Goal: Information Seeking & Learning: Check status

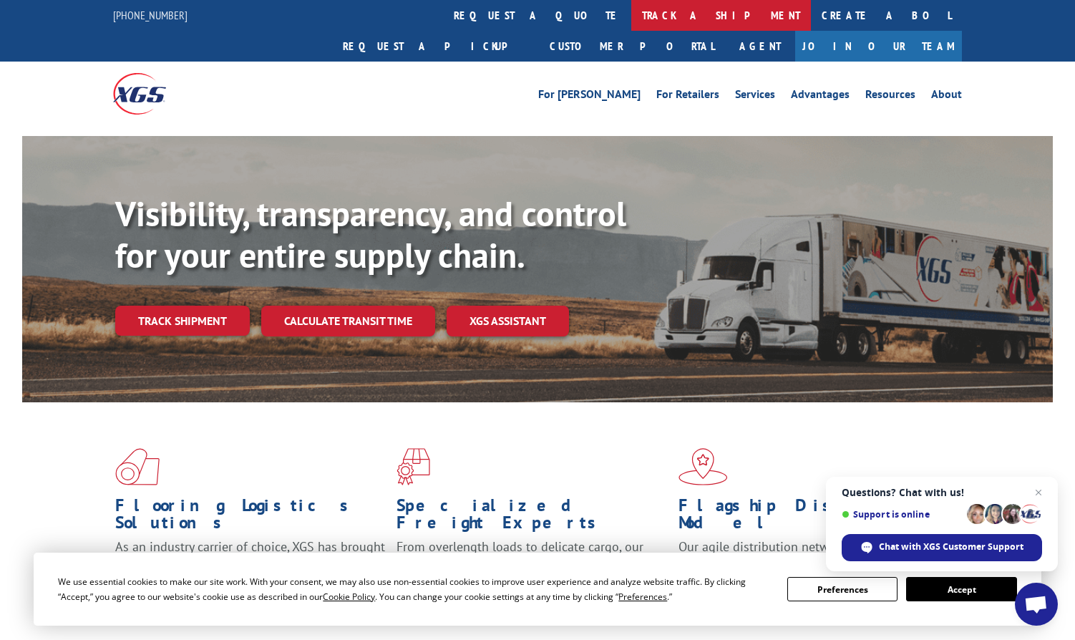
click at [631, 9] on link "track a shipment" at bounding box center [721, 15] width 180 height 31
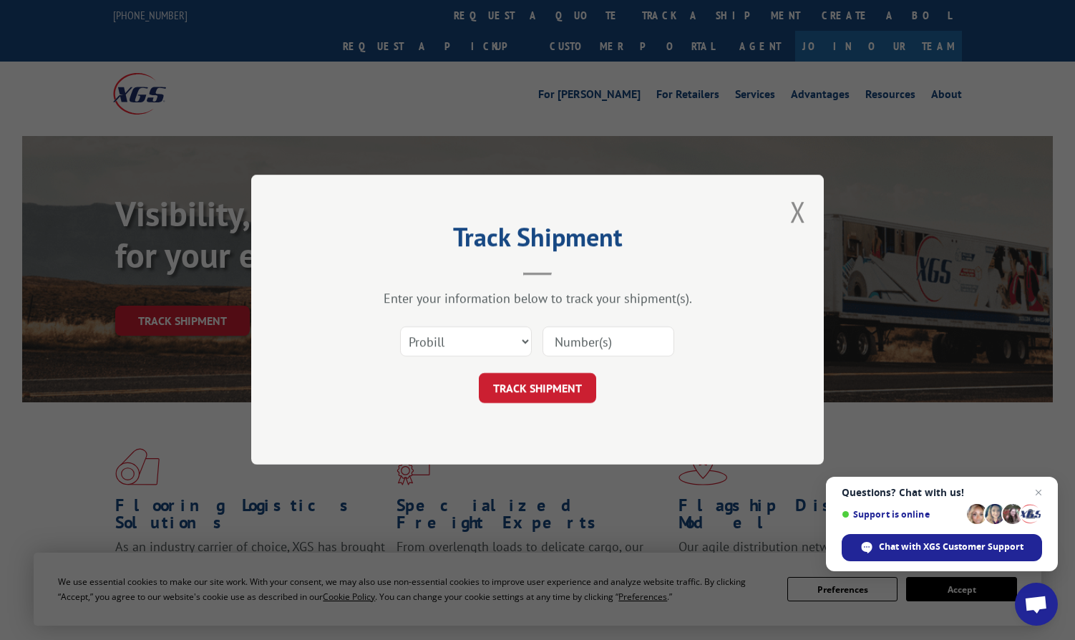
click at [467, 357] on div "Select category... Probill BOL PO" at bounding box center [466, 342] width 130 height 33
click at [460, 343] on select "Select category... Probill BOL PO" at bounding box center [466, 342] width 132 height 30
select select "po"
click at [400, 327] on select "Select category... Probill BOL PO" at bounding box center [466, 342] width 132 height 30
drag, startPoint x: 580, startPoint y: 339, endPoint x: 572, endPoint y: 346, distance: 11.2
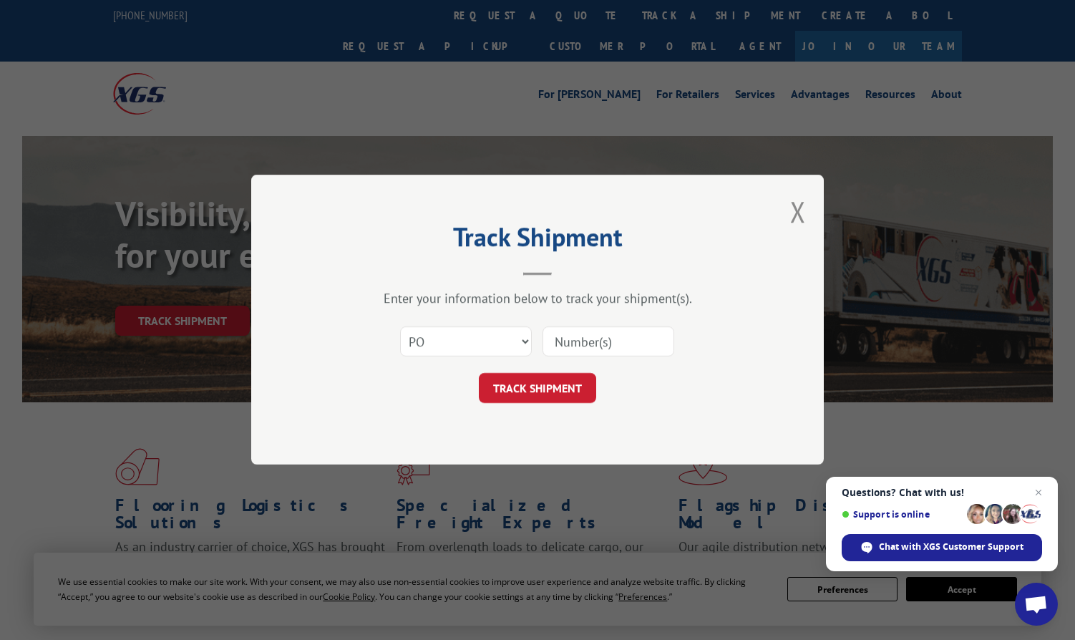
click at [580, 339] on input at bounding box center [609, 342] width 132 height 30
paste input "297152990"
type input "297152990"
click at [525, 384] on button "TRACK SHIPMENT" at bounding box center [537, 389] width 117 height 30
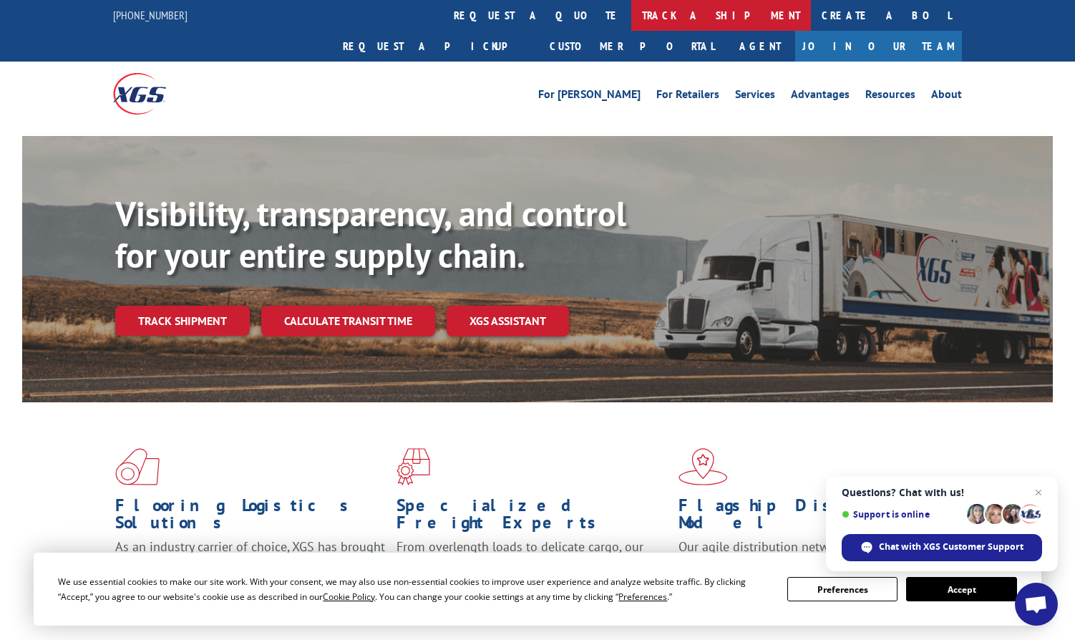
click at [631, 19] on link "track a shipment" at bounding box center [721, 15] width 180 height 31
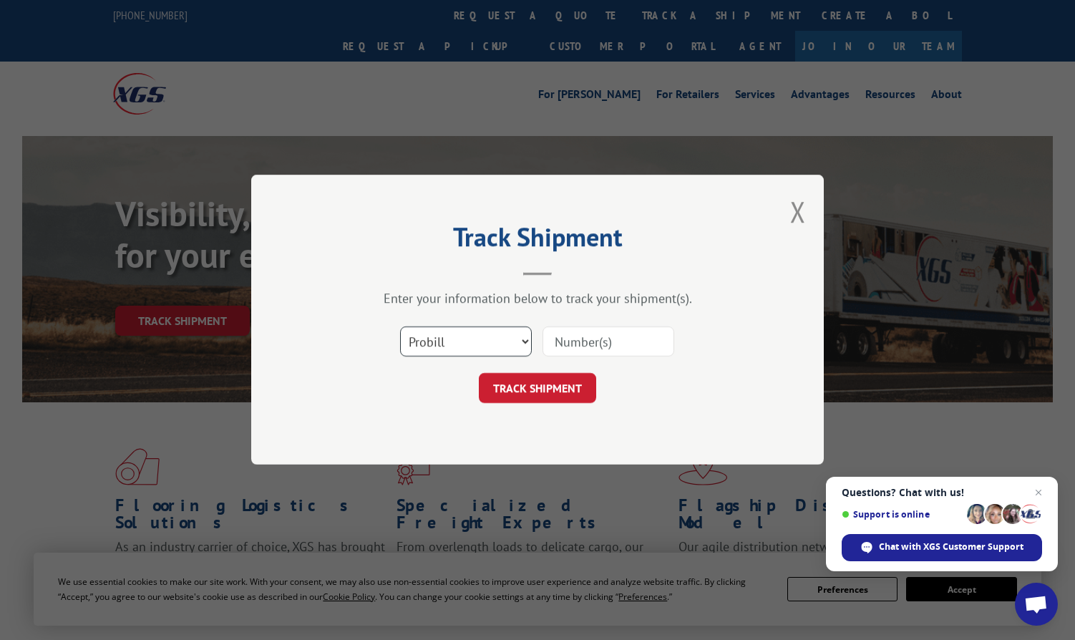
click at [480, 346] on select "Select category... Probill BOL PO" at bounding box center [466, 342] width 132 height 30
click at [400, 327] on select "Select category... Probill BOL PO" at bounding box center [466, 342] width 132 height 30
click at [449, 346] on select "Select category... Probill BOL PO" at bounding box center [466, 342] width 132 height 30
select select "po"
click at [400, 327] on select "Select category... Probill BOL PO" at bounding box center [466, 342] width 132 height 30
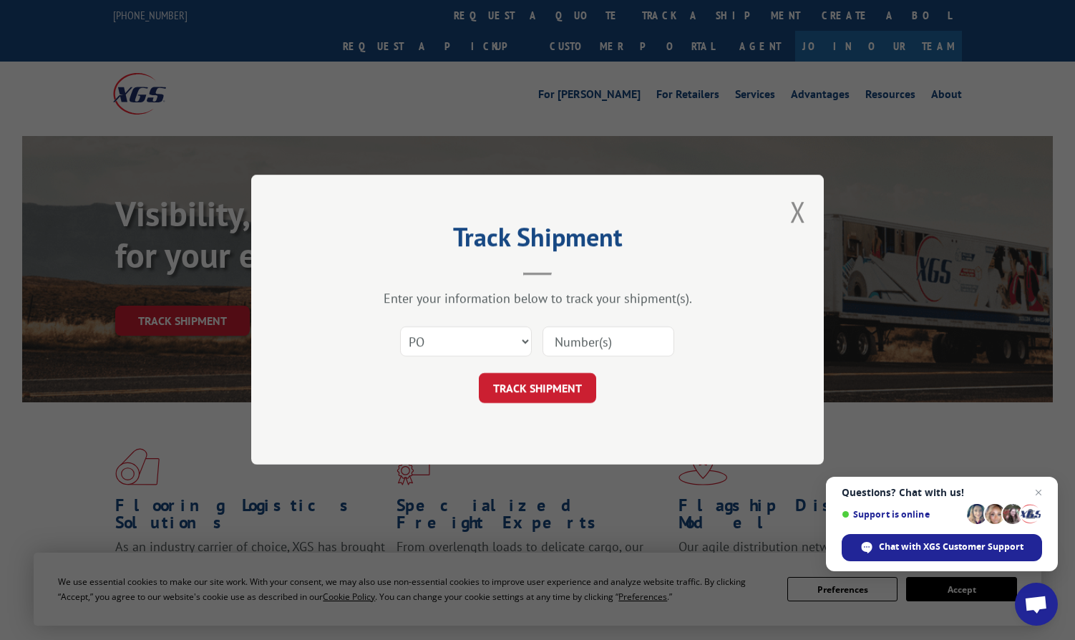
click at [593, 342] on input at bounding box center [609, 342] width 132 height 30
paste input "297154267"
type input "297154267"
click at [537, 392] on button "TRACK SHIPMENT" at bounding box center [537, 389] width 117 height 30
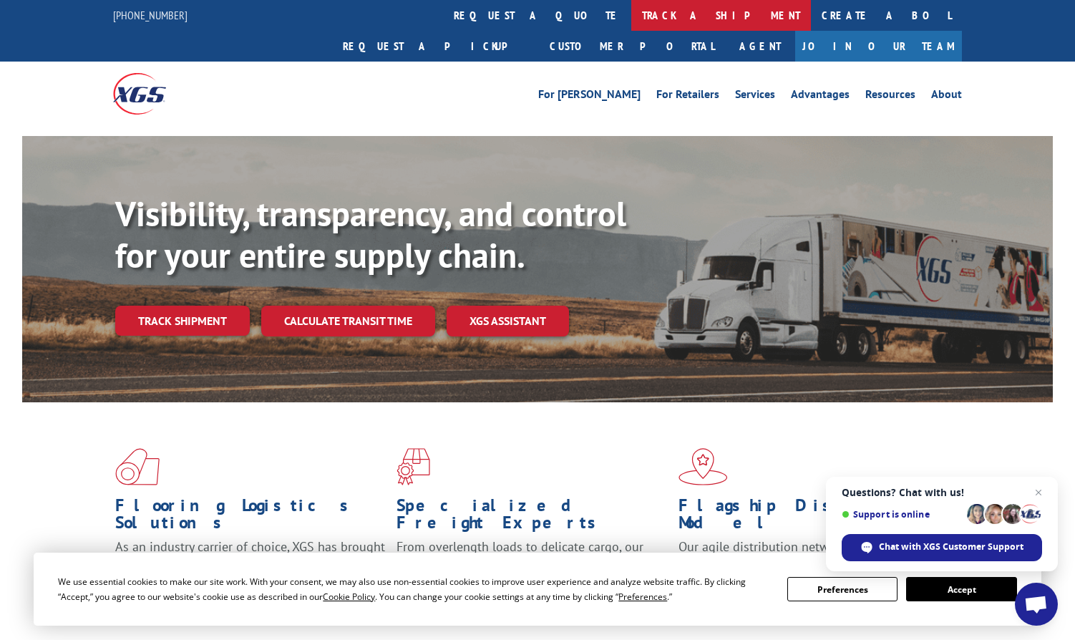
click at [631, 25] on link "track a shipment" at bounding box center [721, 15] width 180 height 31
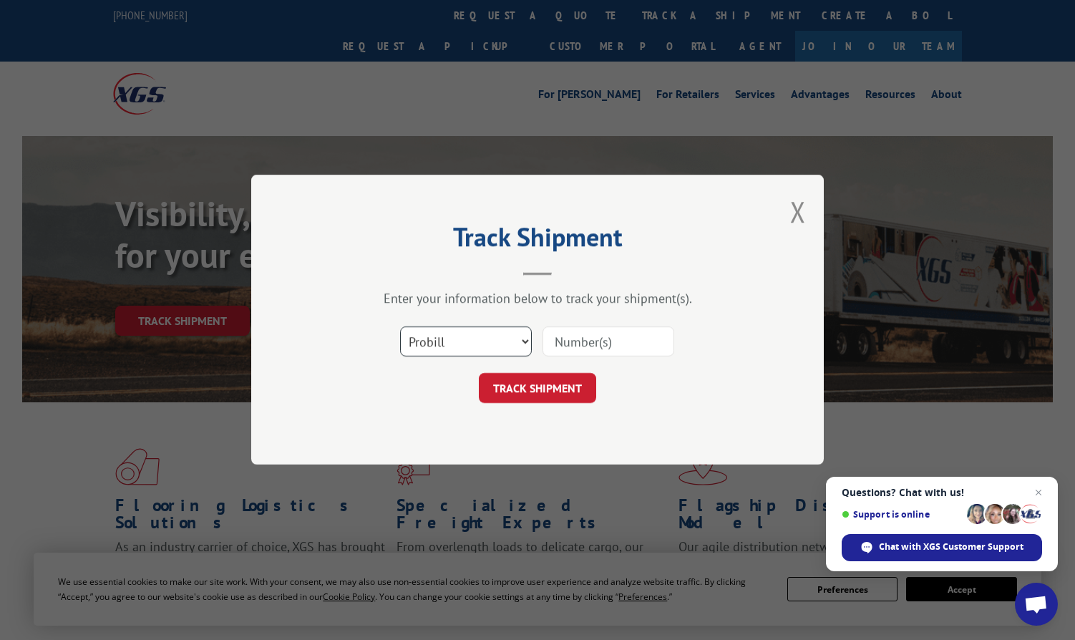
click at [496, 337] on select "Select category... Probill BOL PO" at bounding box center [466, 342] width 132 height 30
select select "po"
click at [400, 327] on select "Select category... Probill BOL PO" at bounding box center [466, 342] width 132 height 30
click at [567, 339] on input at bounding box center [609, 342] width 132 height 30
paste input "297273040"
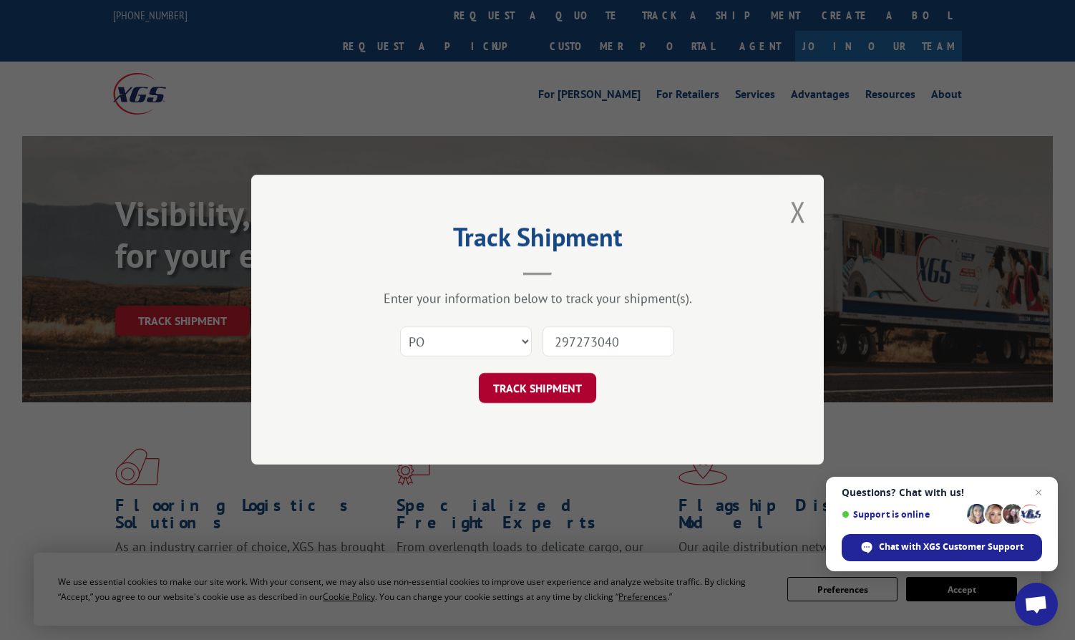
type input "297273040"
click at [553, 386] on button "TRACK SHIPMENT" at bounding box center [537, 389] width 117 height 30
